Goal: Task Accomplishment & Management: Use online tool/utility

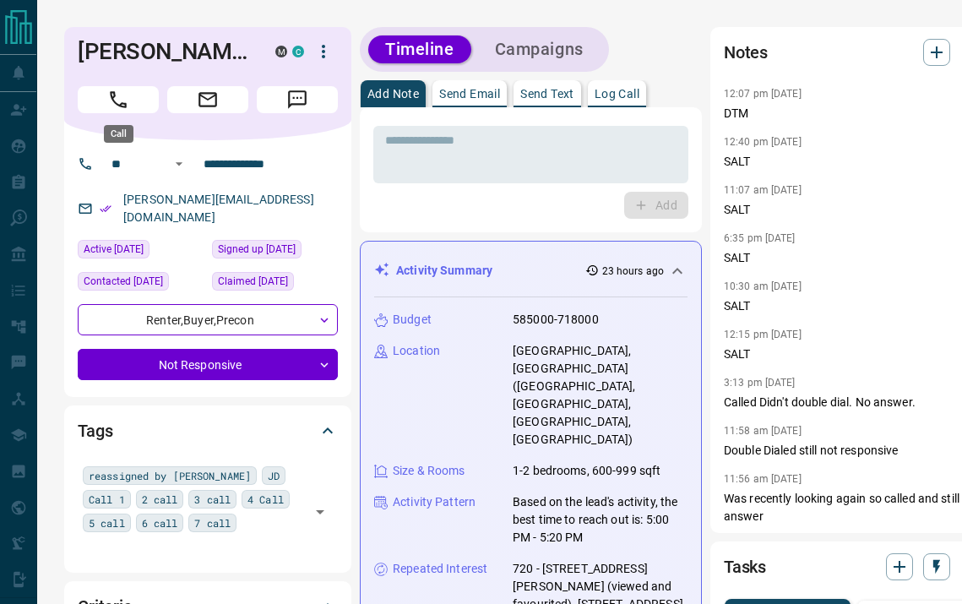
click at [133, 105] on button "Call" at bounding box center [118, 99] width 81 height 27
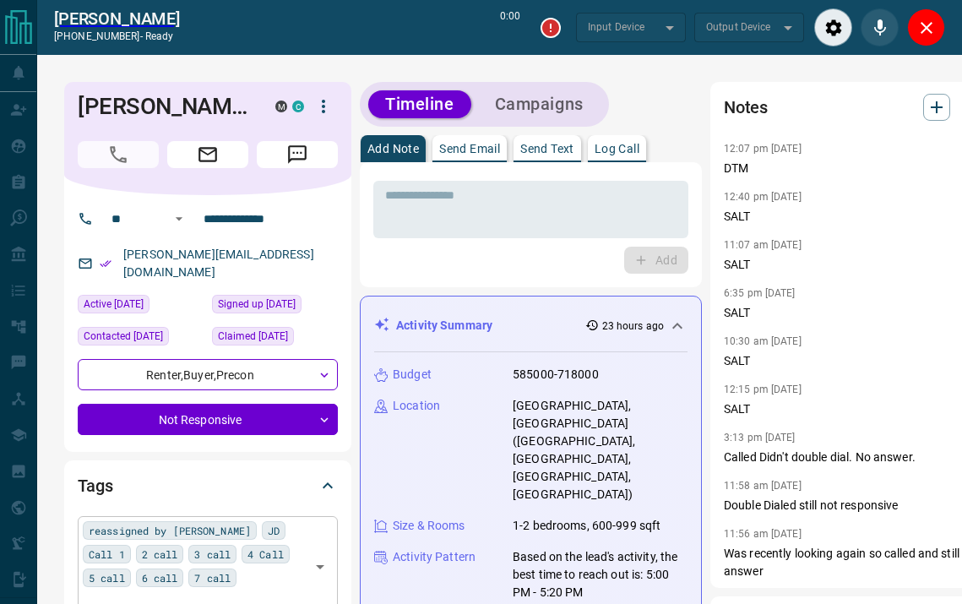
type input "*******"
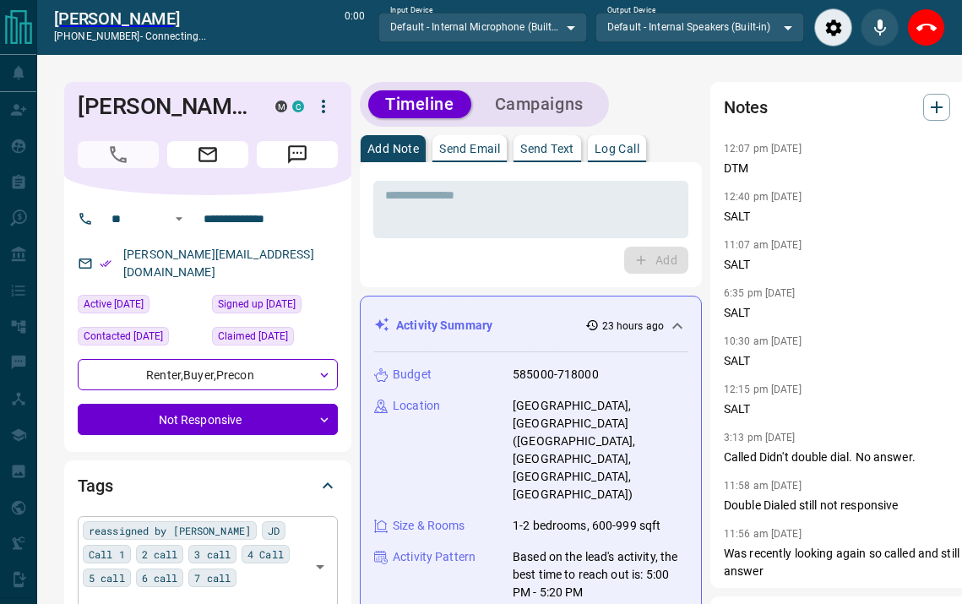
click at [202, 563] on div "reassigned by [PERSON_NAME] JD Call 1 2 call 3 call 4 Call 5 call 6 call 7 call…" at bounding box center [208, 566] width 260 height 100
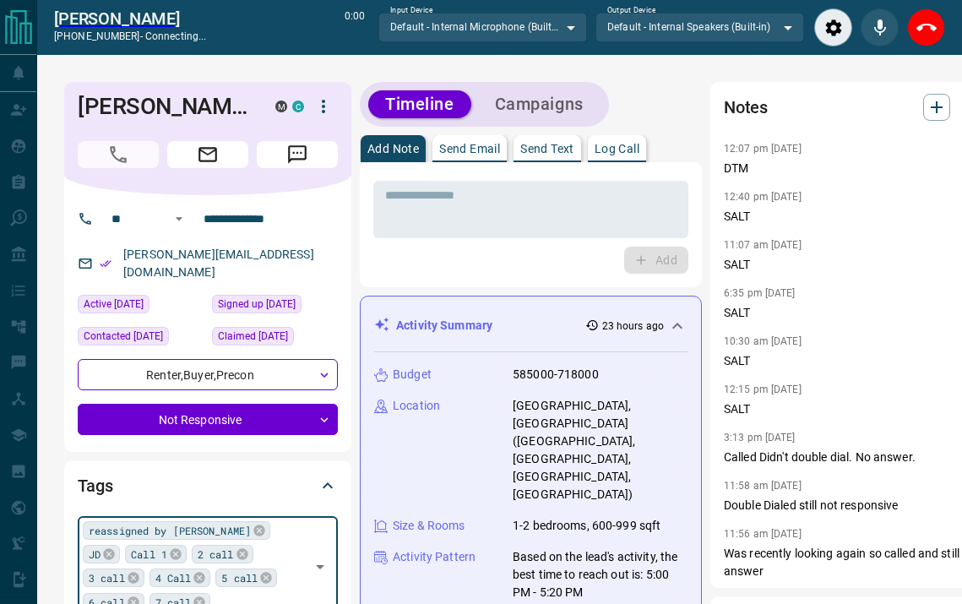
type input "*"
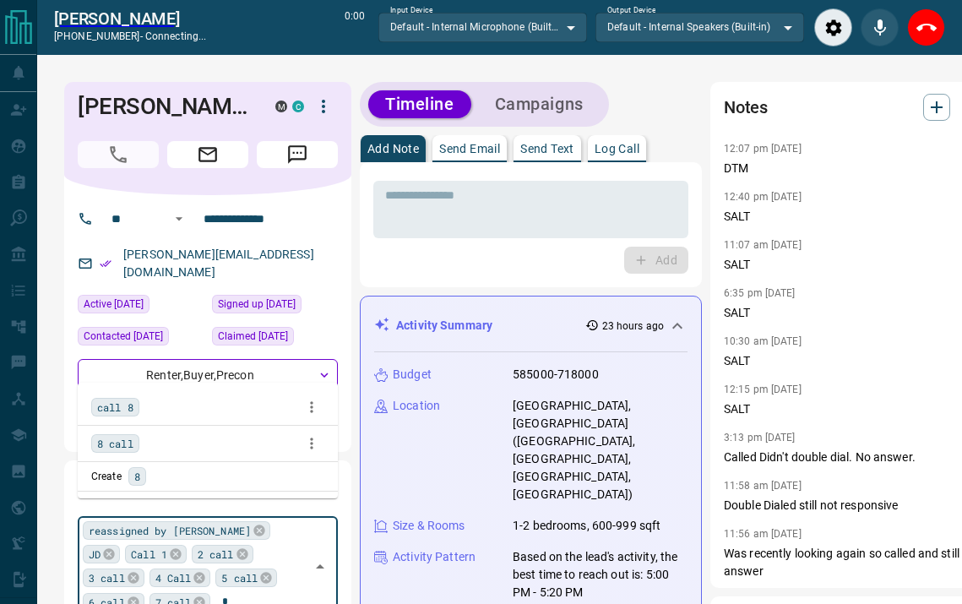
click at [132, 445] on span "8 call" at bounding box center [115, 443] width 36 height 17
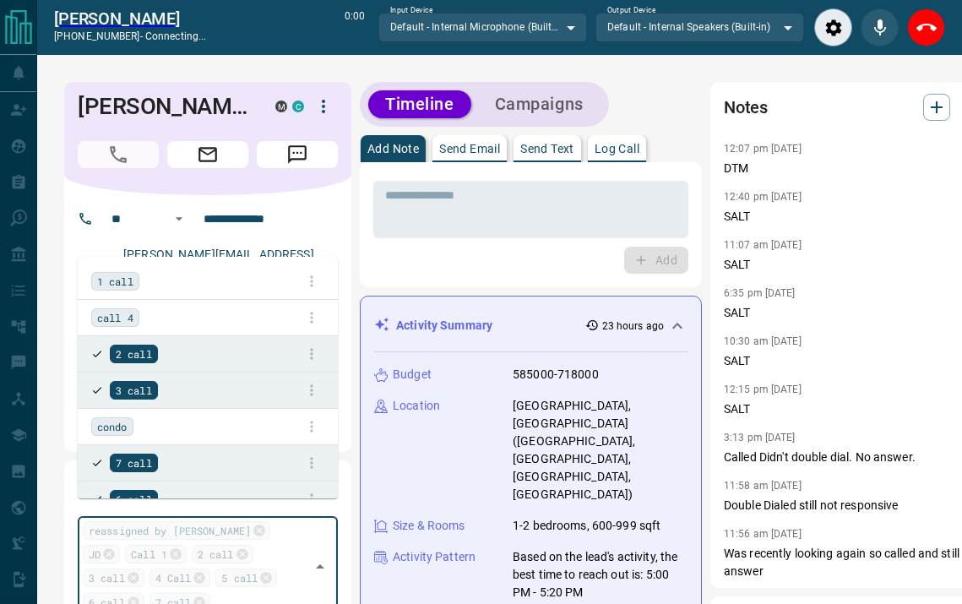
scroll to position [1585, 0]
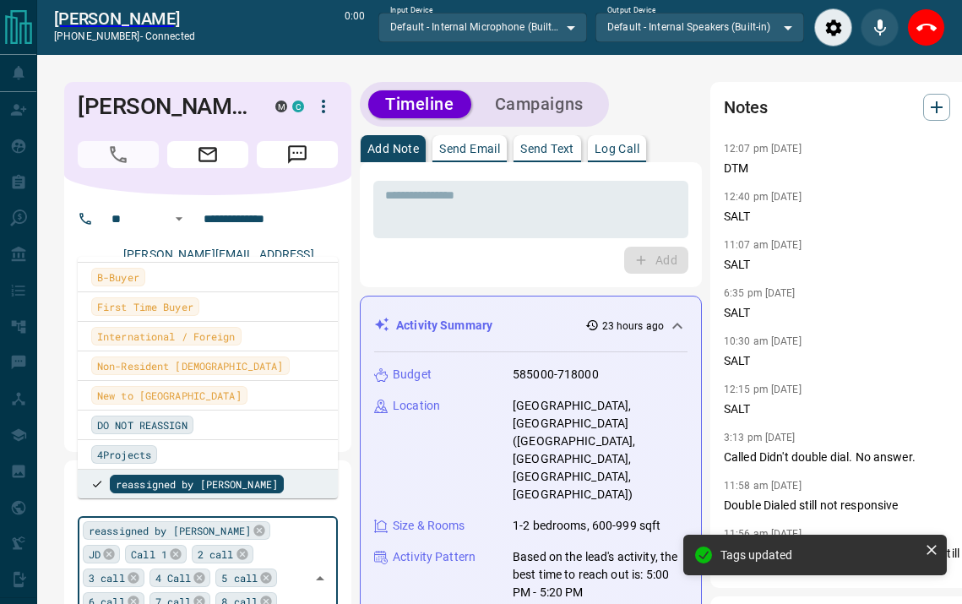
click at [652, 108] on div "Timeline Campaigns" at bounding box center [531, 104] width 342 height 45
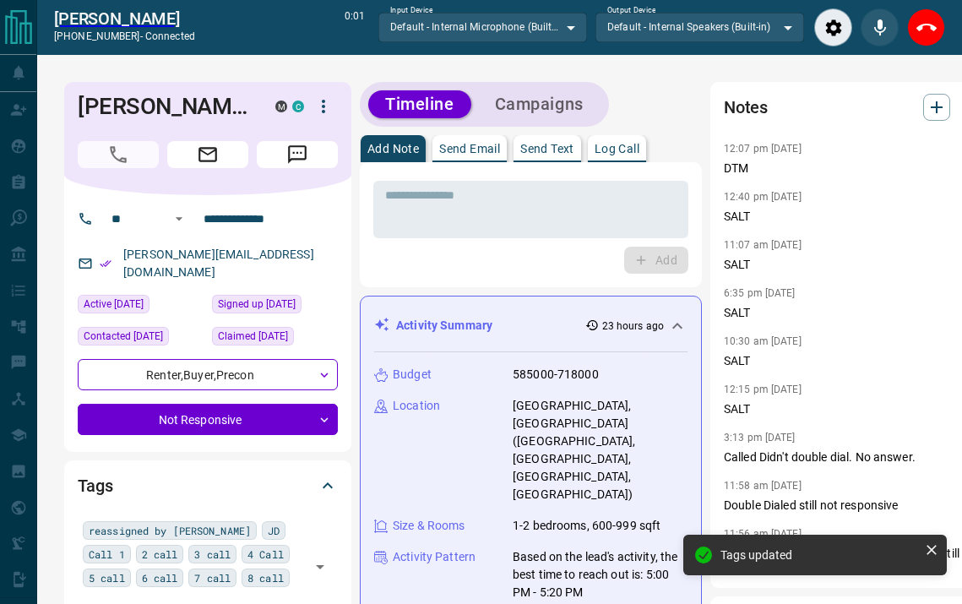
click at [621, 165] on div "* ​ Add" at bounding box center [531, 224] width 342 height 125
click at [623, 154] on p "Log Call" at bounding box center [616, 149] width 45 height 12
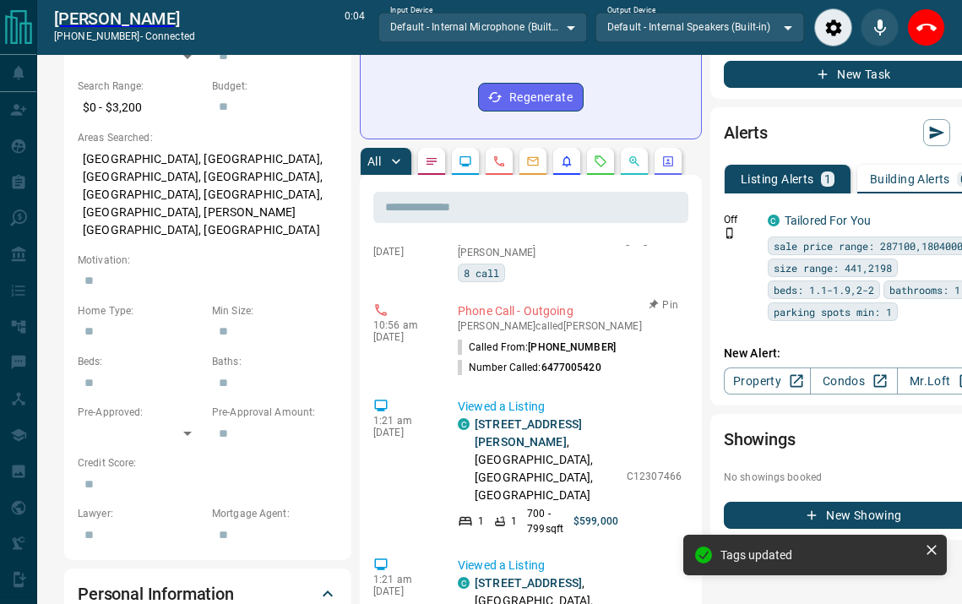
scroll to position [35, 0]
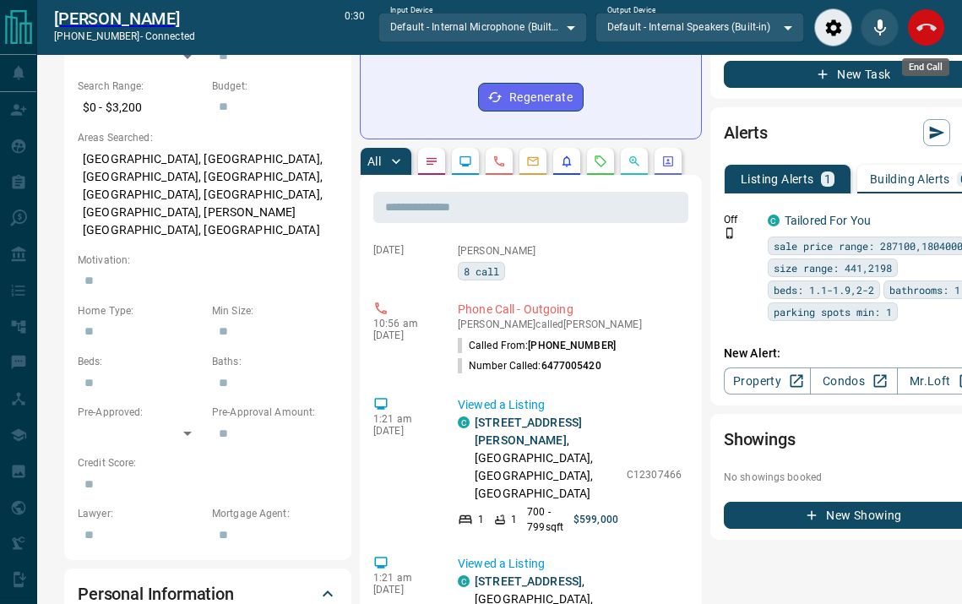
click at [931, 28] on icon "End Call" at bounding box center [926, 28] width 20 height 8
